Goal: Transaction & Acquisition: Purchase product/service

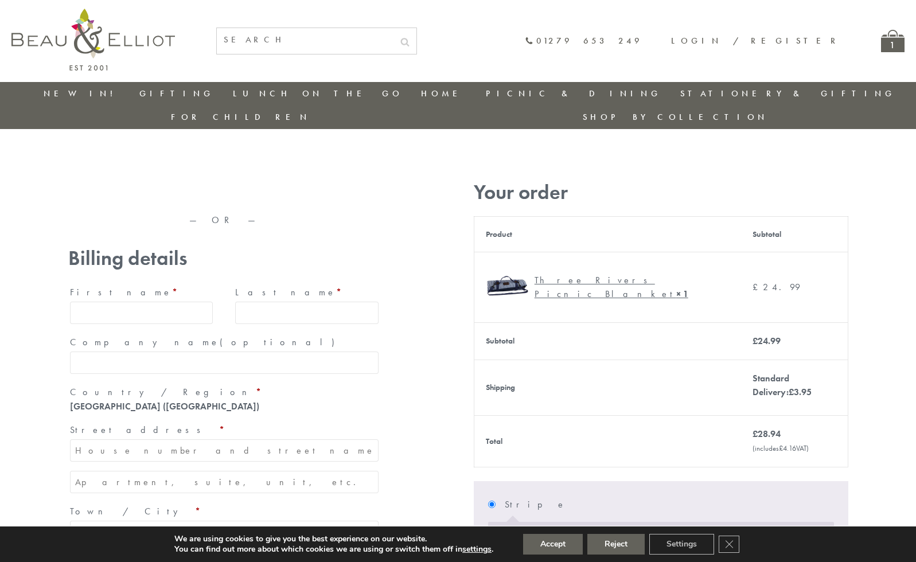
type input "maria33@yahoo.com"
type input "Maria"
type input "Williams"
type input "23, Scottsdale, Happytown"
type input "London"
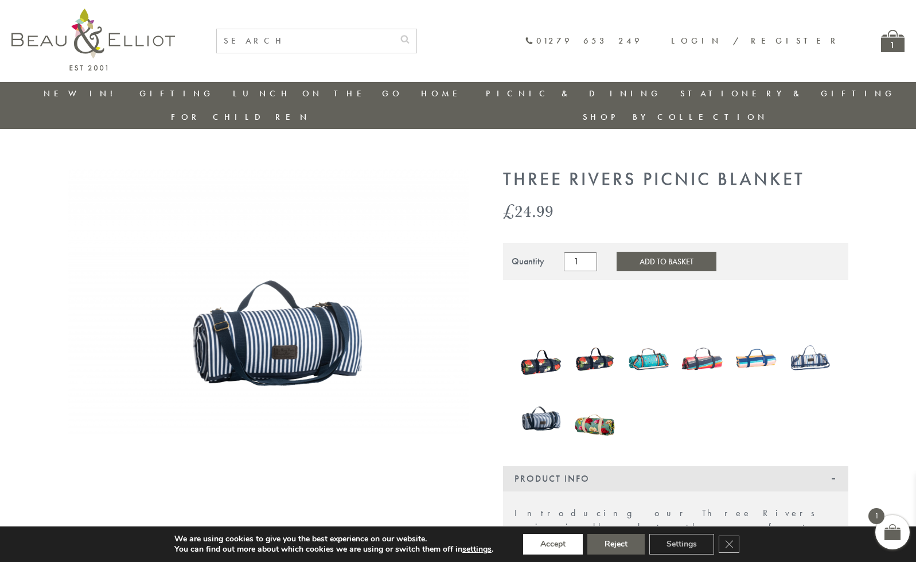
click at [554, 545] on button "Accept" at bounding box center [553, 544] width 60 height 21
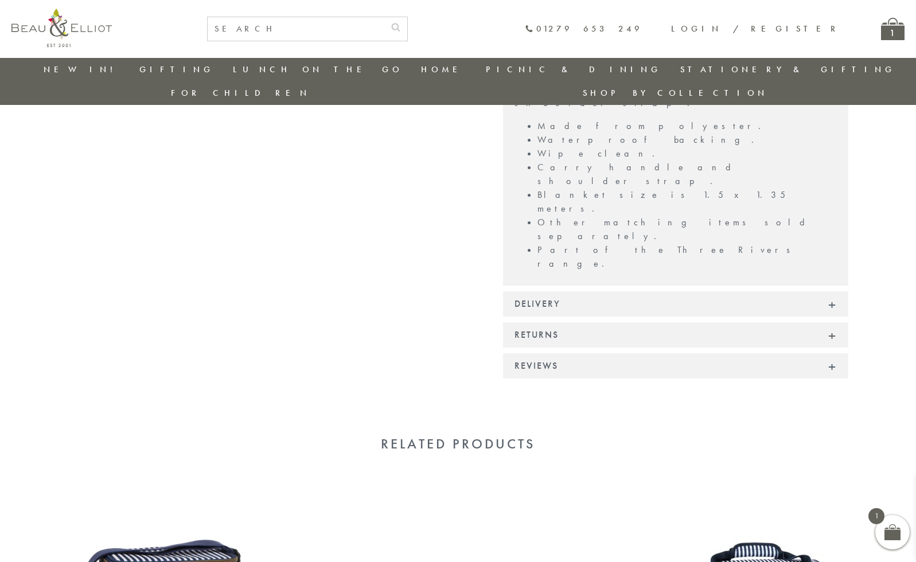
scroll to position [732, 0]
